Goal: Transaction & Acquisition: Purchase product/service

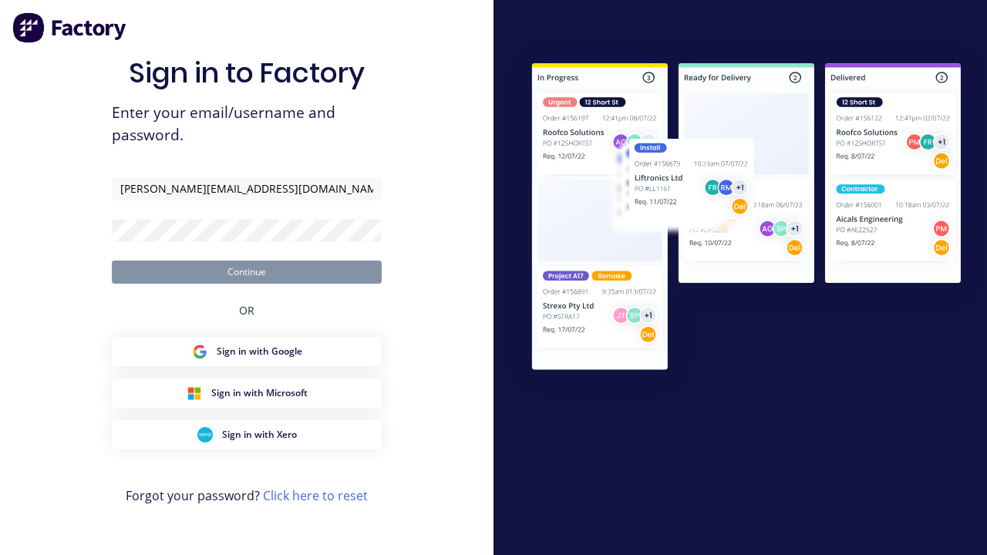
type input "[PERSON_NAME][EMAIL_ADDRESS][DOMAIN_NAME]"
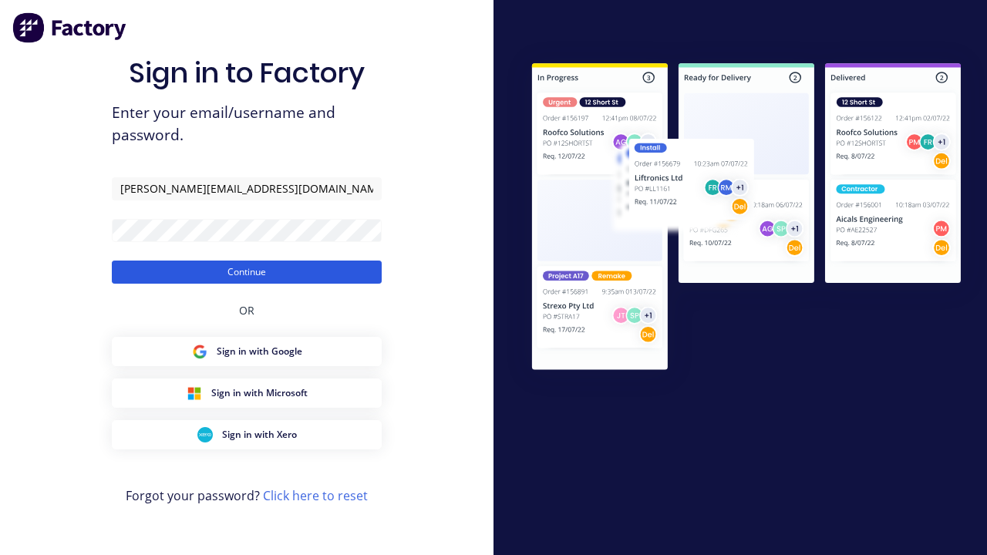
click at [247, 271] on button "Continue" at bounding box center [247, 272] width 270 height 23
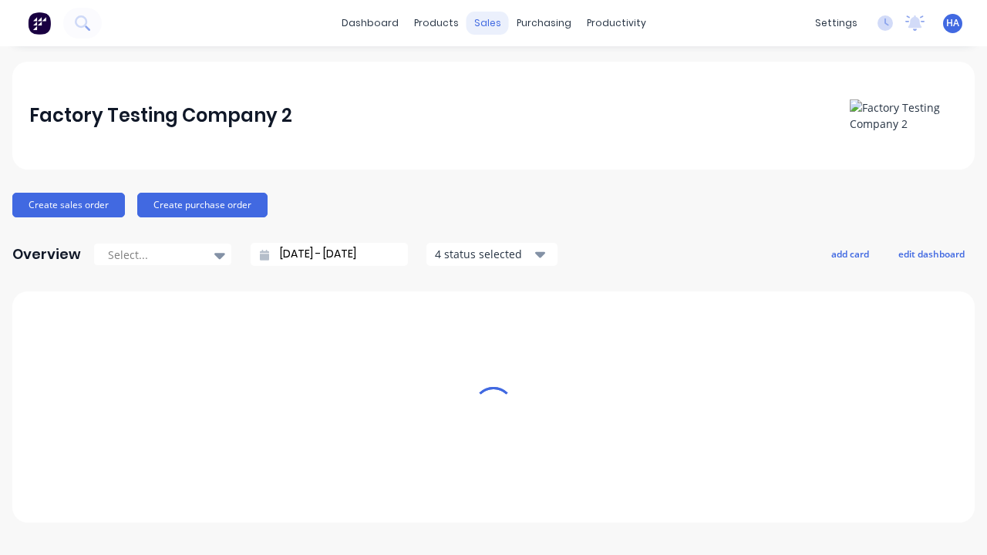
click at [487, 23] on div "sales" at bounding box center [488, 23] width 42 height 23
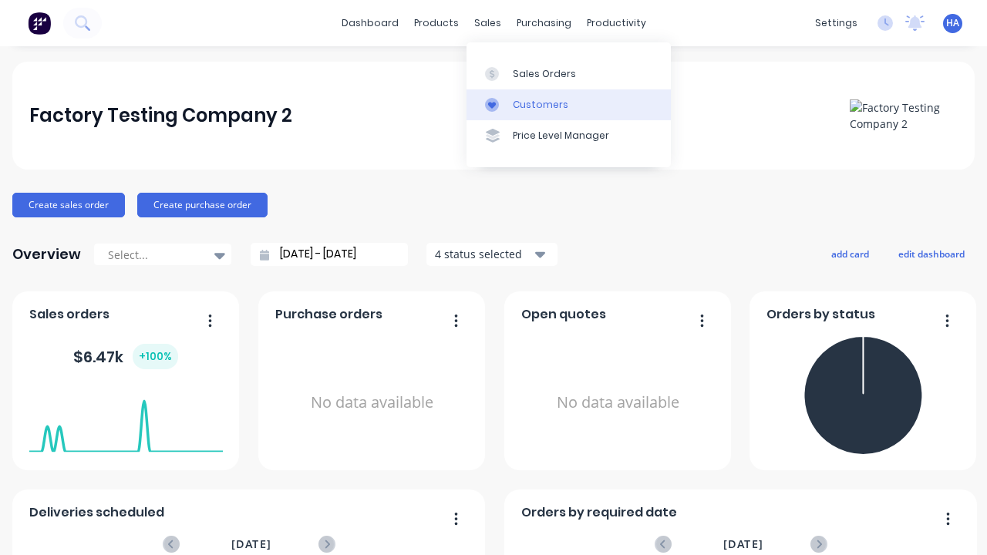
click at [568, 104] on link "Customers" at bounding box center [569, 104] width 204 height 31
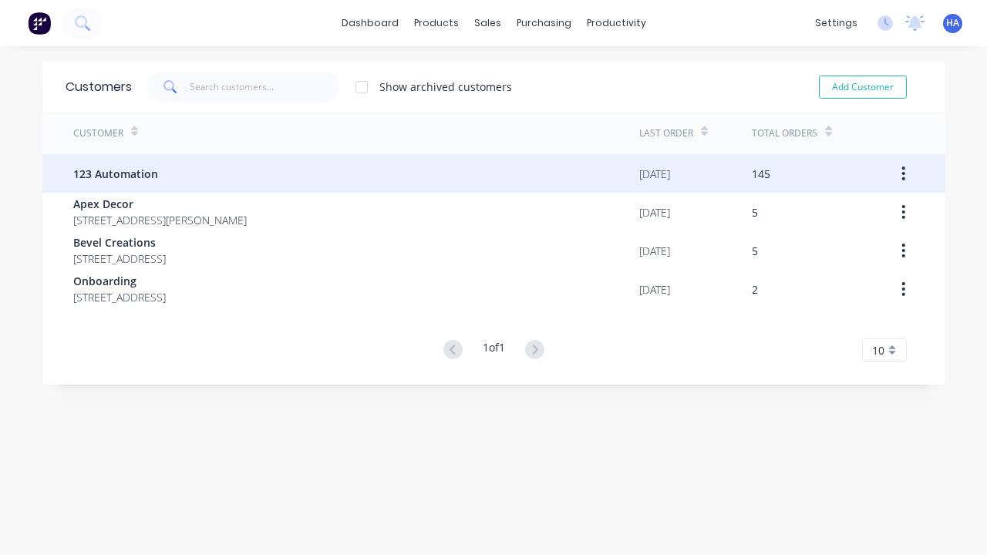
click at [114, 174] on span "123 Automation" at bounding box center [115, 174] width 85 height 16
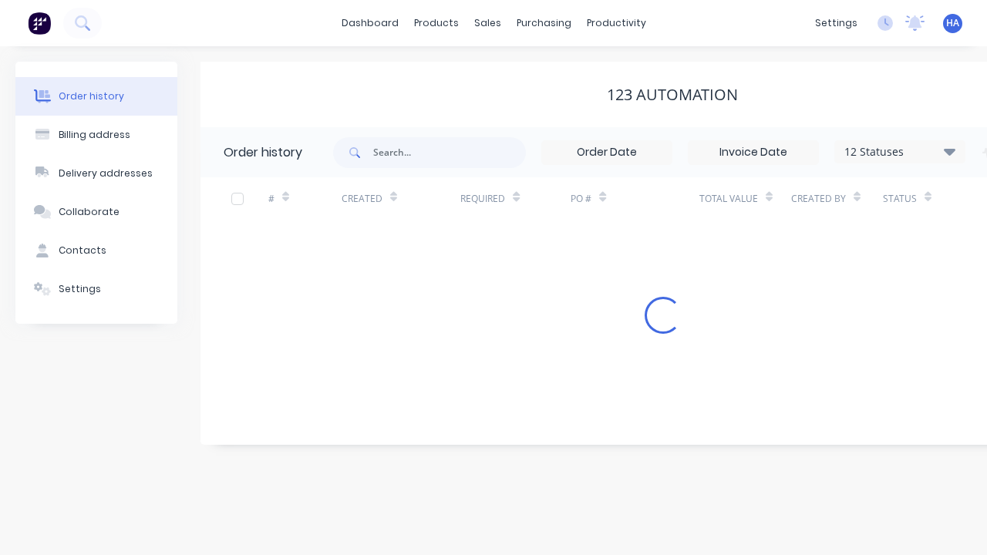
scroll to position [0, 157]
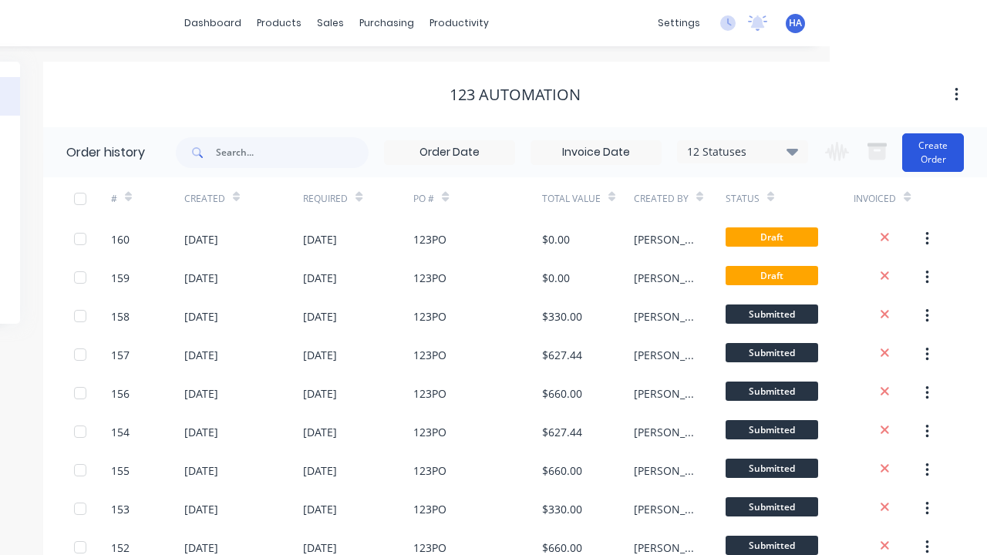
click at [934, 152] on button "Create Order" at bounding box center [933, 152] width 62 height 39
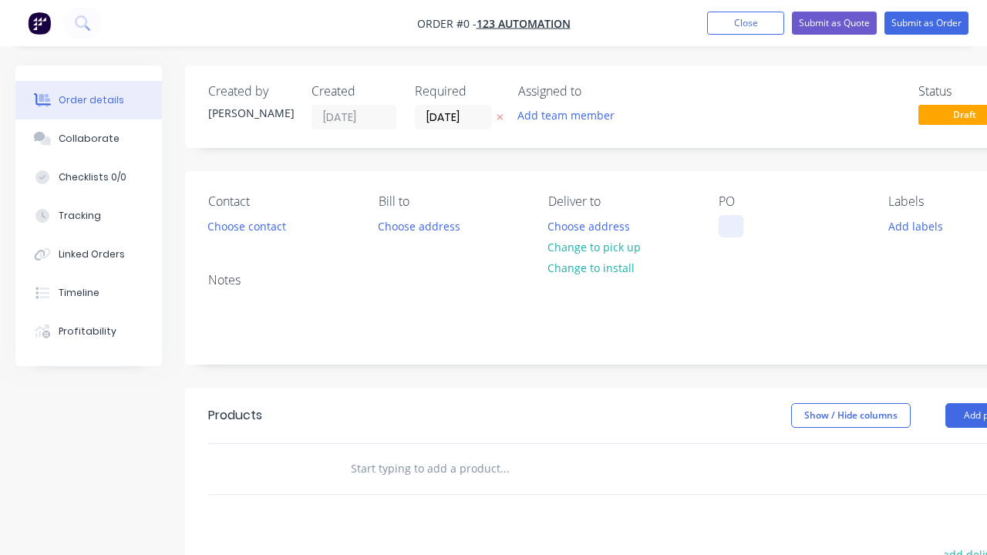
click at [730, 226] on div at bounding box center [731, 226] width 25 height 22
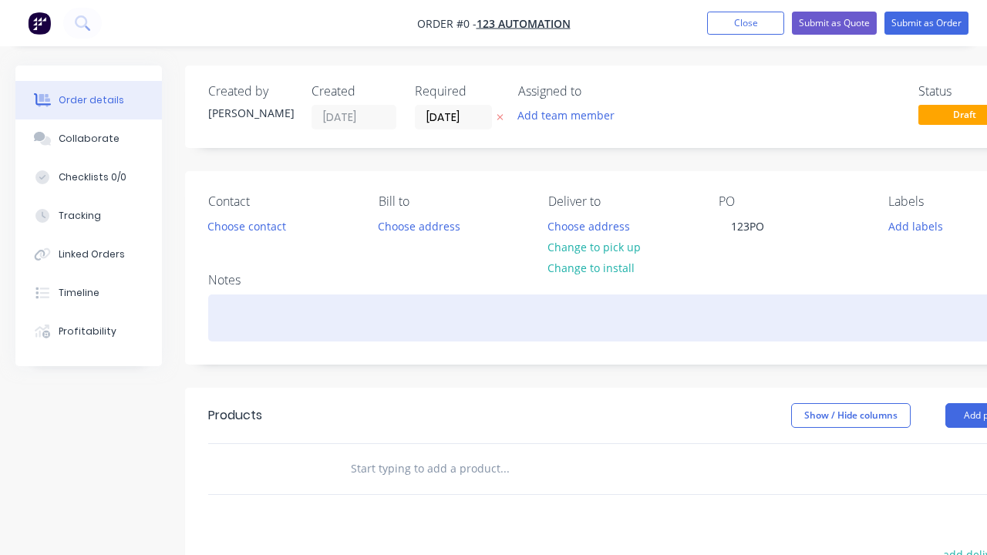
click at [574, 318] on div "Order details Collaborate Checklists 0/0 Tracking Linked Orders Timeline Profit…" at bounding box center [536, 477] width 1073 height 823
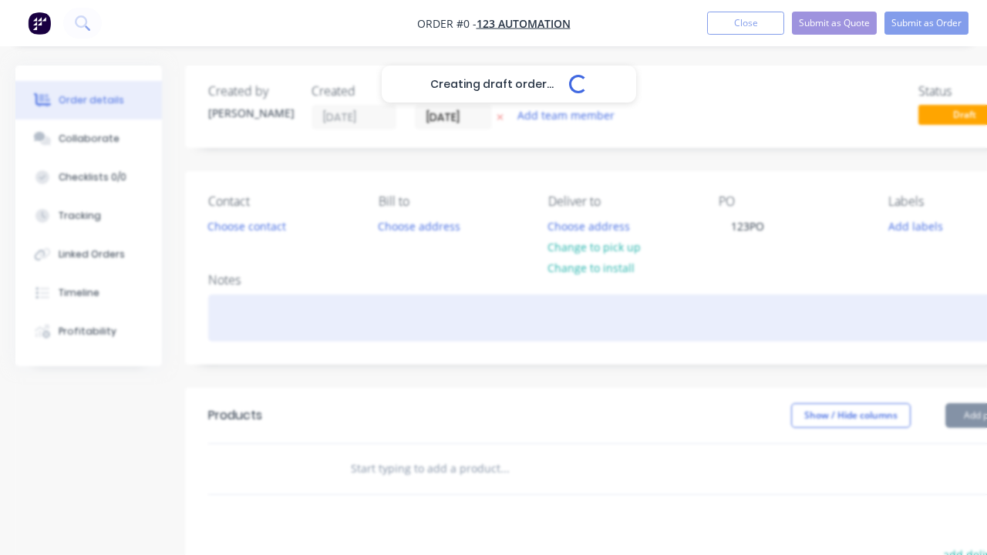
scroll to position [0, 47]
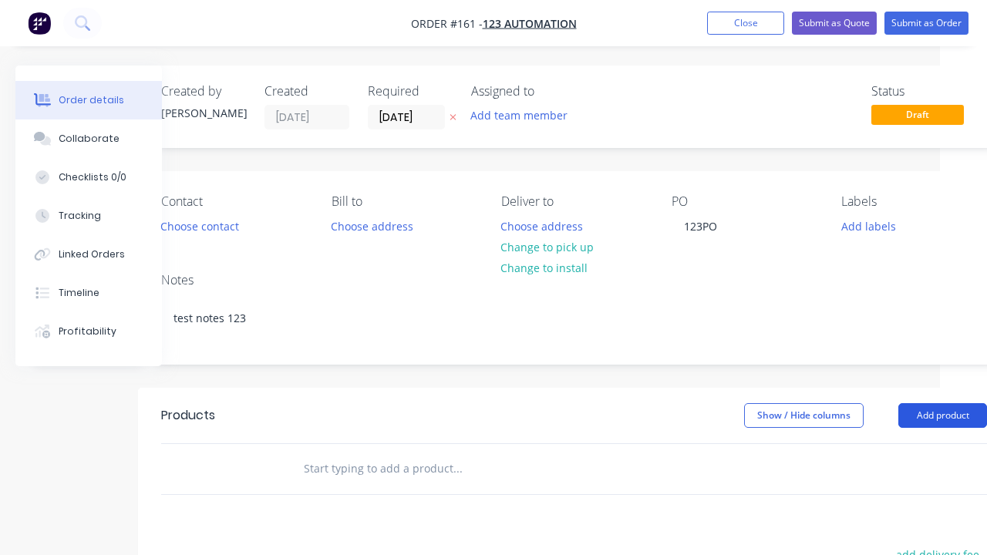
scroll to position [333, 86]
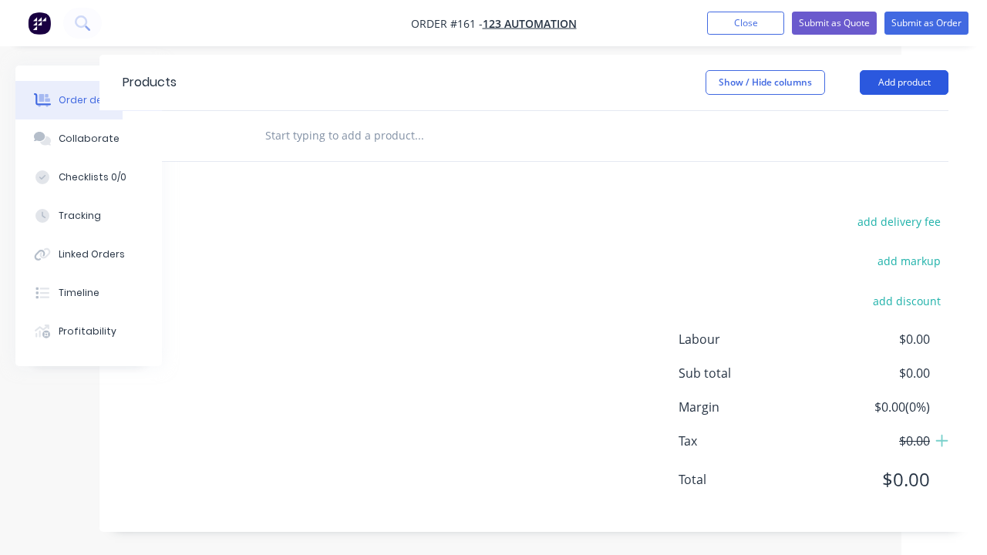
click at [904, 82] on button "Add product" at bounding box center [904, 82] width 89 height 25
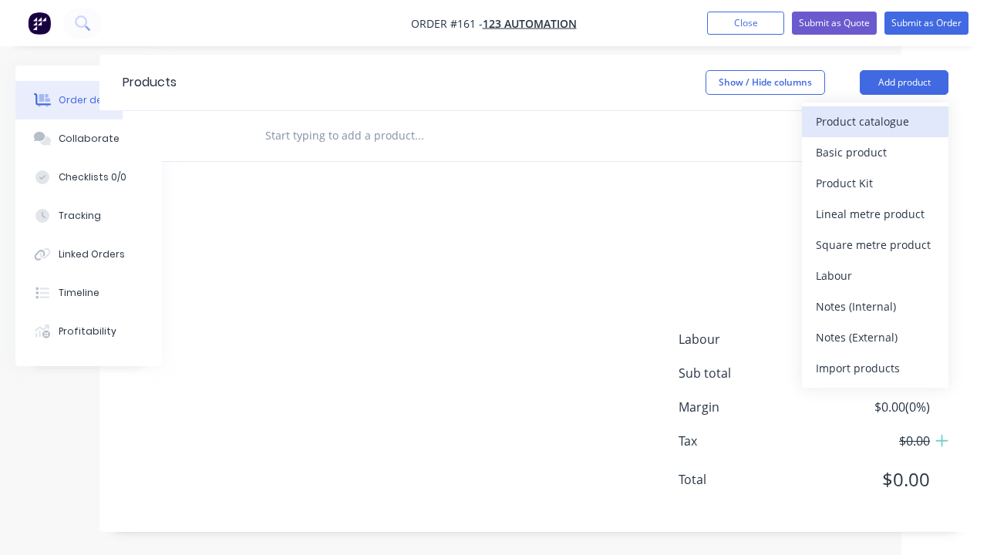
click at [875, 121] on div "Product catalogue" at bounding box center [875, 121] width 119 height 22
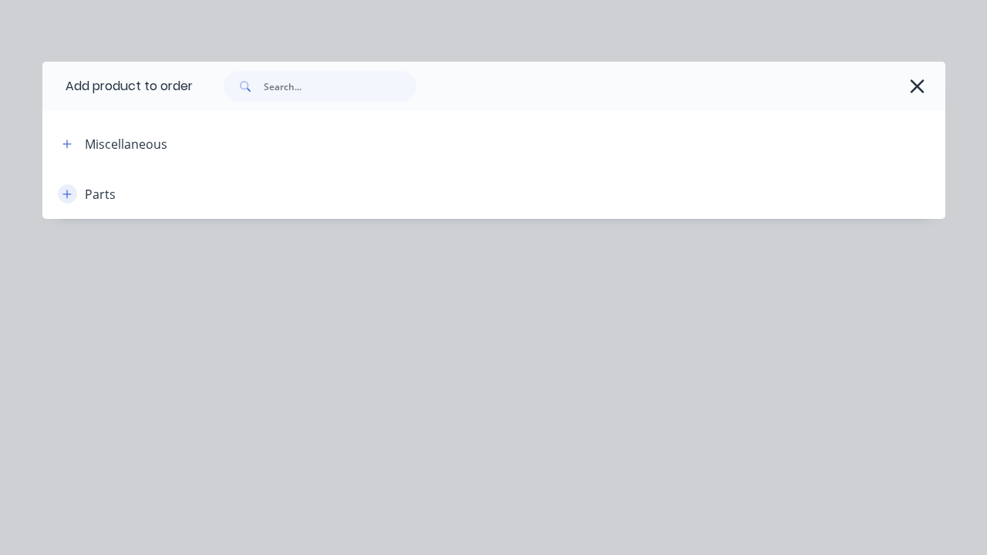
click at [67, 194] on icon "button" at bounding box center [66, 194] width 8 height 8
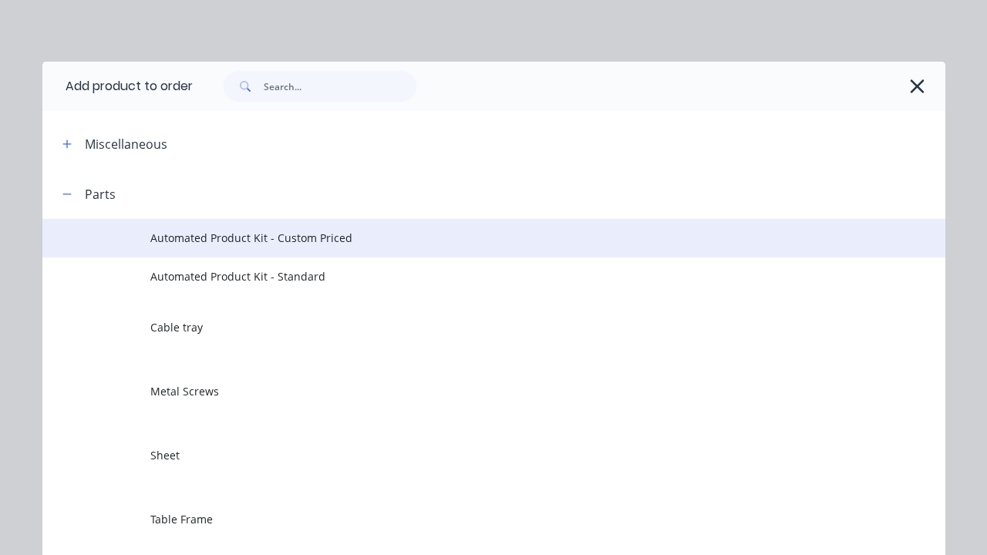
click at [468, 238] on span "Automated Product Kit - Custom Priced" at bounding box center [468, 238] width 636 height 16
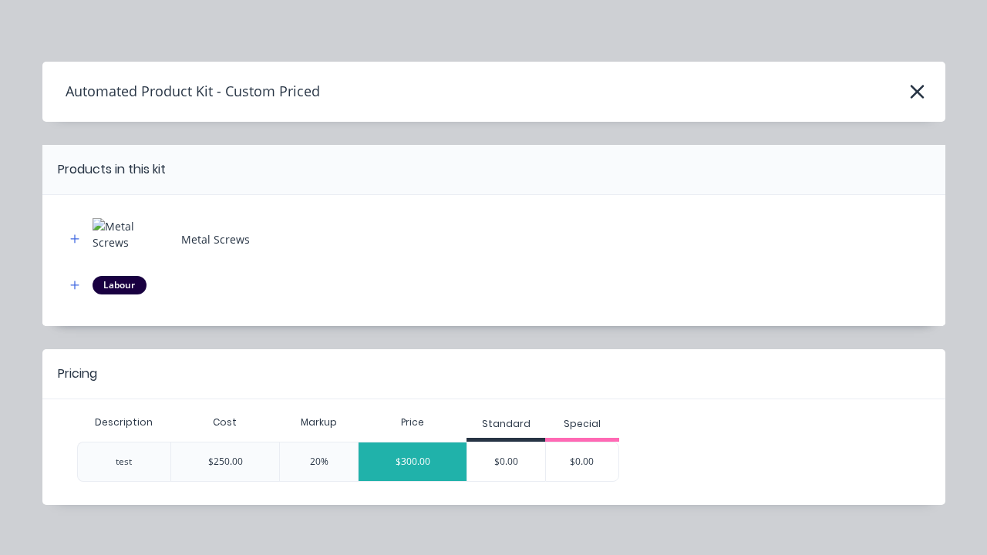
click at [413, 461] on div "$300.00" at bounding box center [413, 462] width 108 height 39
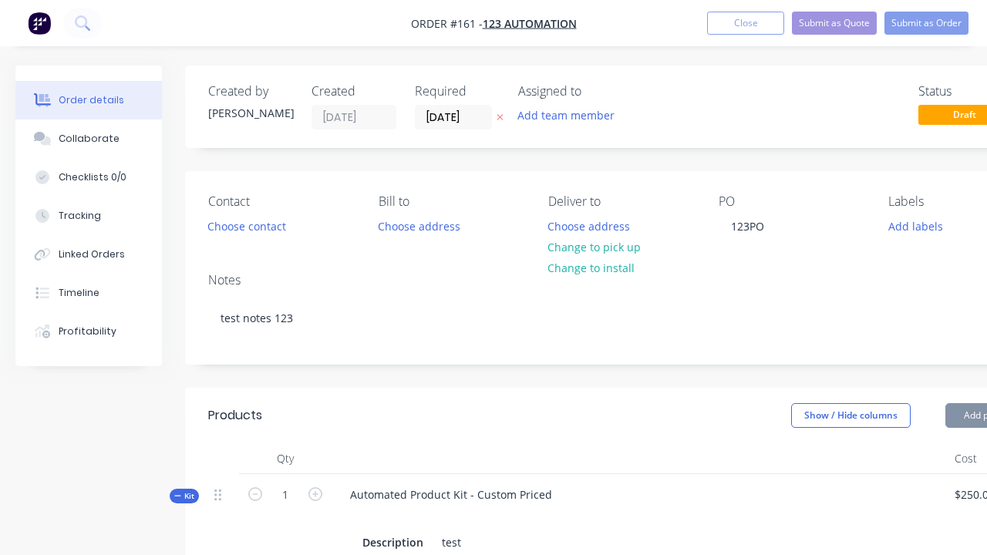
scroll to position [215, 0]
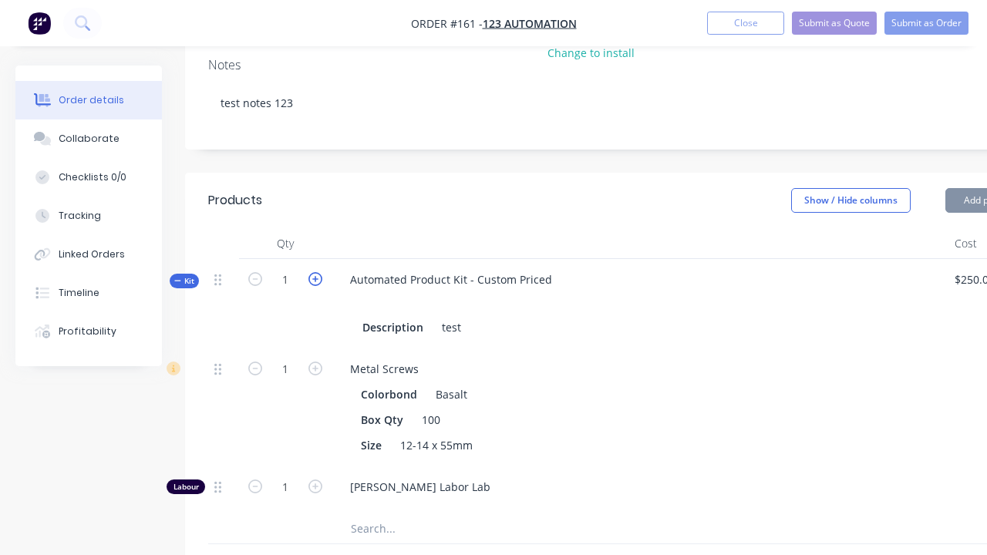
click at [315, 278] on icon "button" at bounding box center [316, 279] width 14 height 14
type input "2"
type input "$600.00"
type input "2"
